Goal: Transaction & Acquisition: Purchase product/service

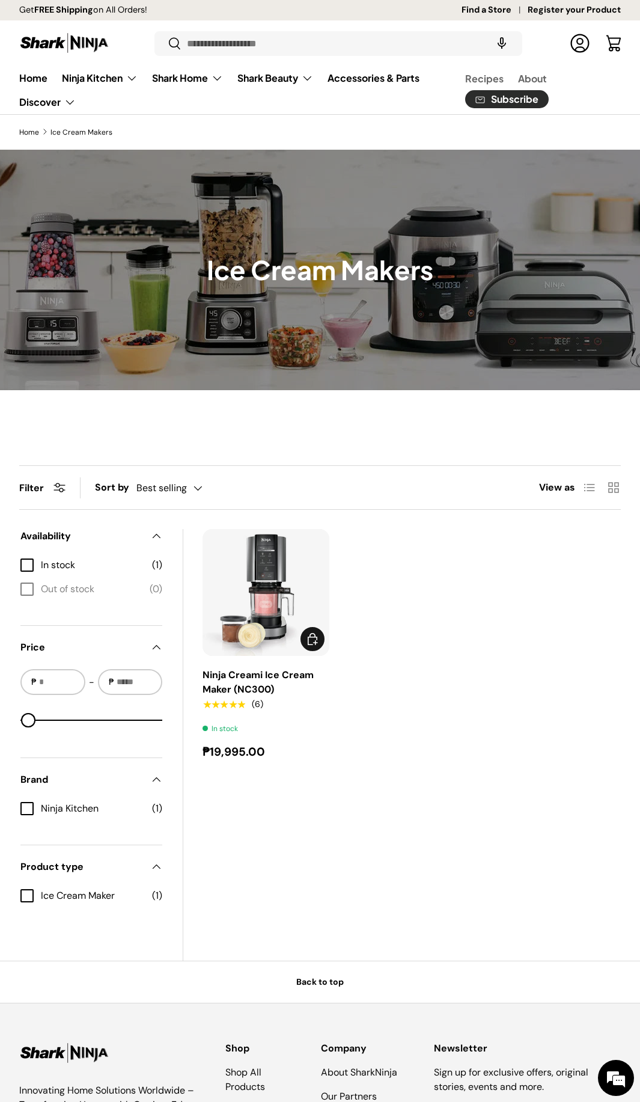
click at [278, 675] on link "Ninja Creami Ice Cream Maker (NC300)" at bounding box center [258, 682] width 111 height 27
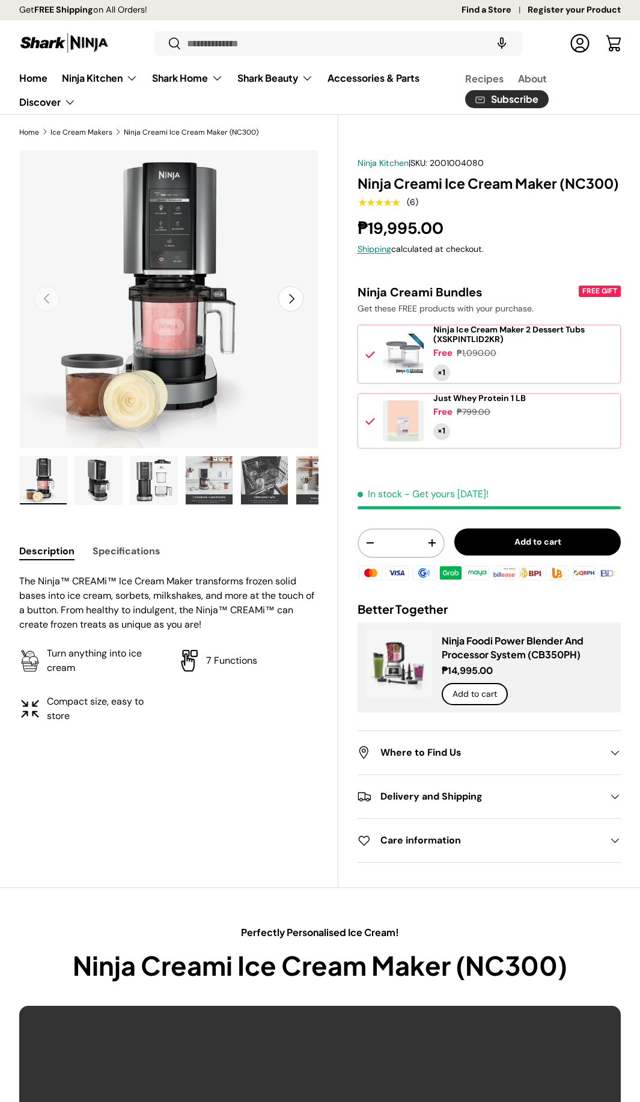
click at [91, 482] on img "Gallery Viewer" at bounding box center [98, 480] width 47 height 48
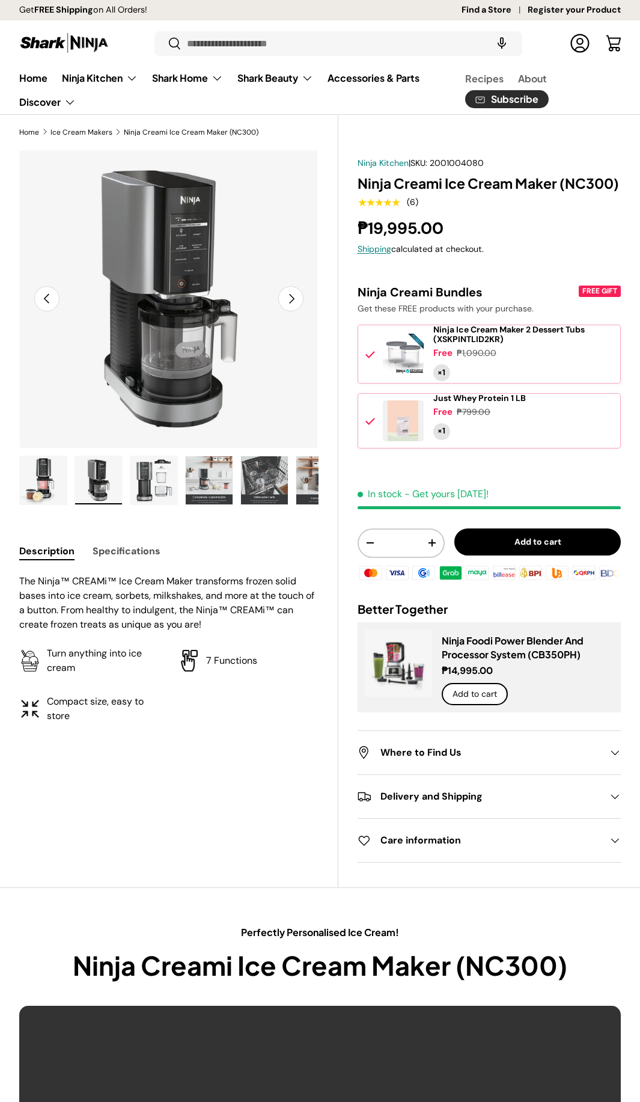
click at [144, 477] on img "Gallery Viewer" at bounding box center [153, 480] width 47 height 48
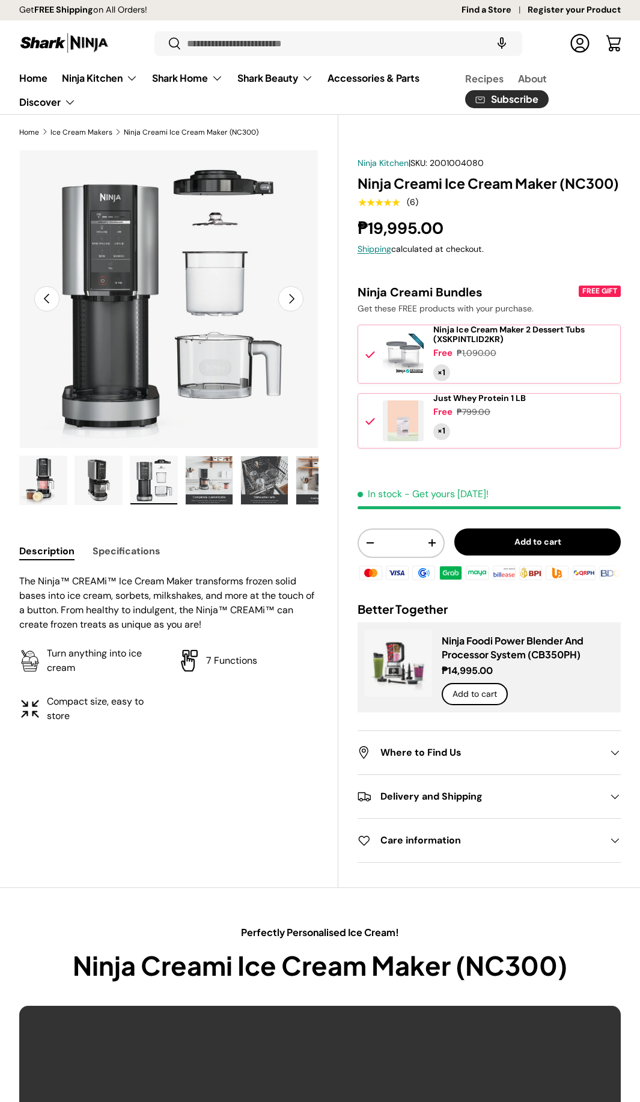
click at [193, 479] on img "Gallery Viewer" at bounding box center [209, 480] width 47 height 48
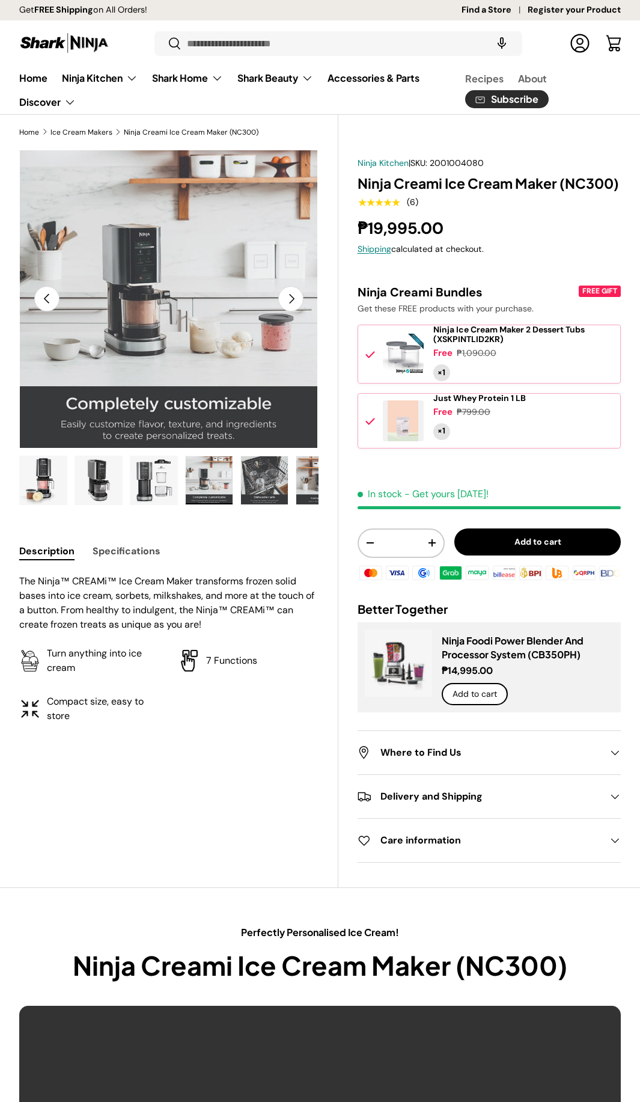
click at [259, 481] on img "Gallery Viewer" at bounding box center [264, 480] width 47 height 48
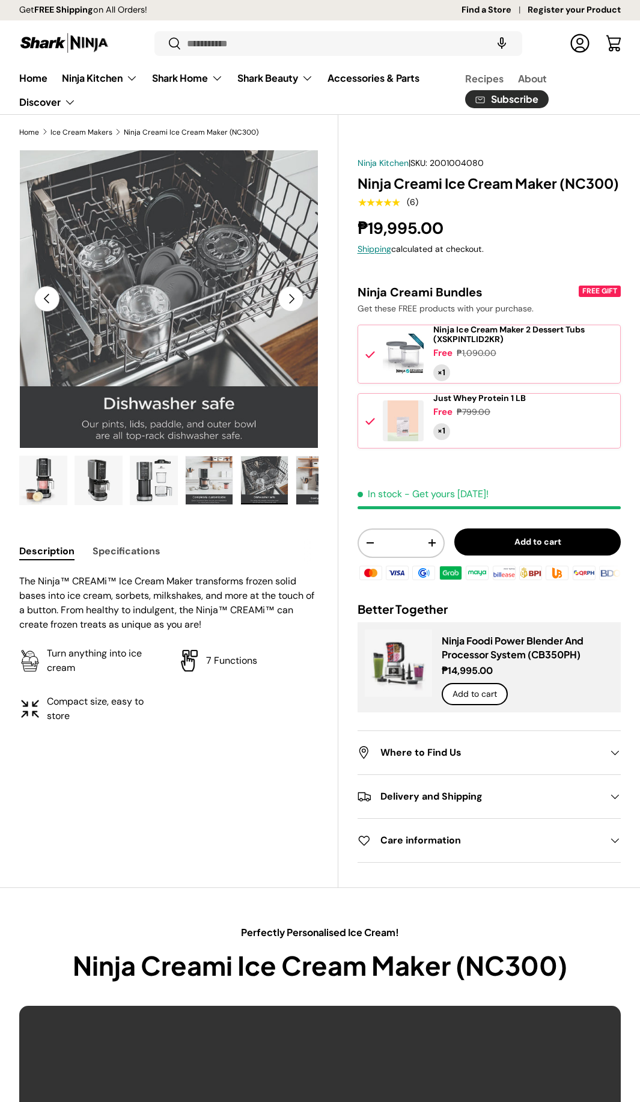
click at [305, 482] on img "Gallery Viewer" at bounding box center [319, 480] width 47 height 48
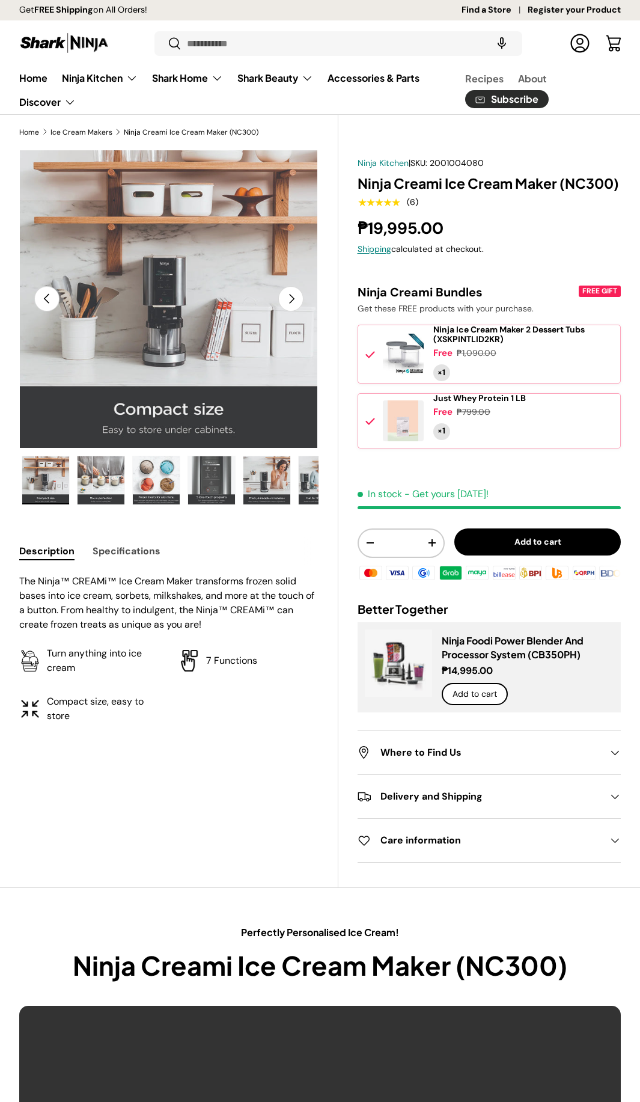
scroll to position [0, 277]
click at [255, 479] on img "Gallery Viewer" at bounding box center [264, 480] width 47 height 48
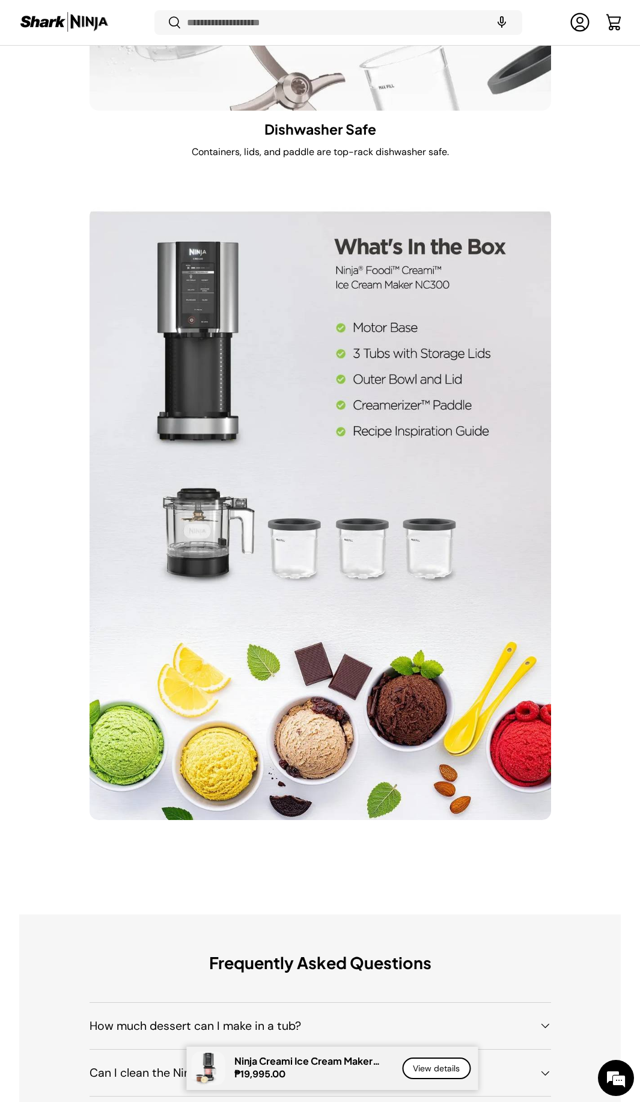
scroll to position [0, 0]
